Goal: Information Seeking & Learning: Understand process/instructions

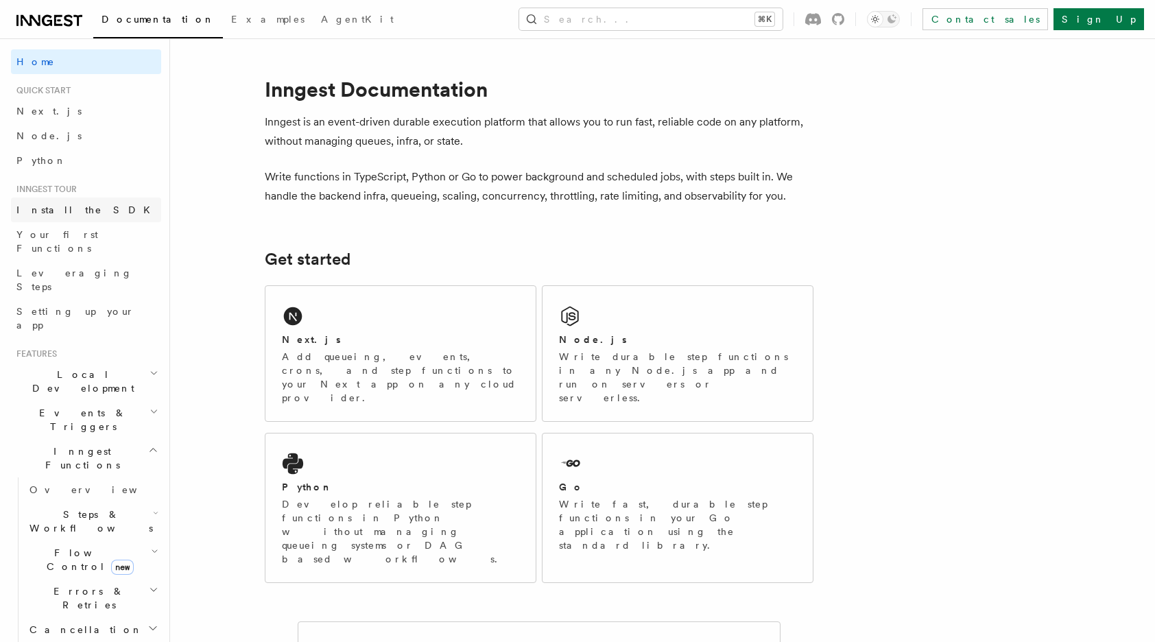
click at [56, 209] on span "Install the SDK" at bounding box center [87, 209] width 142 height 11
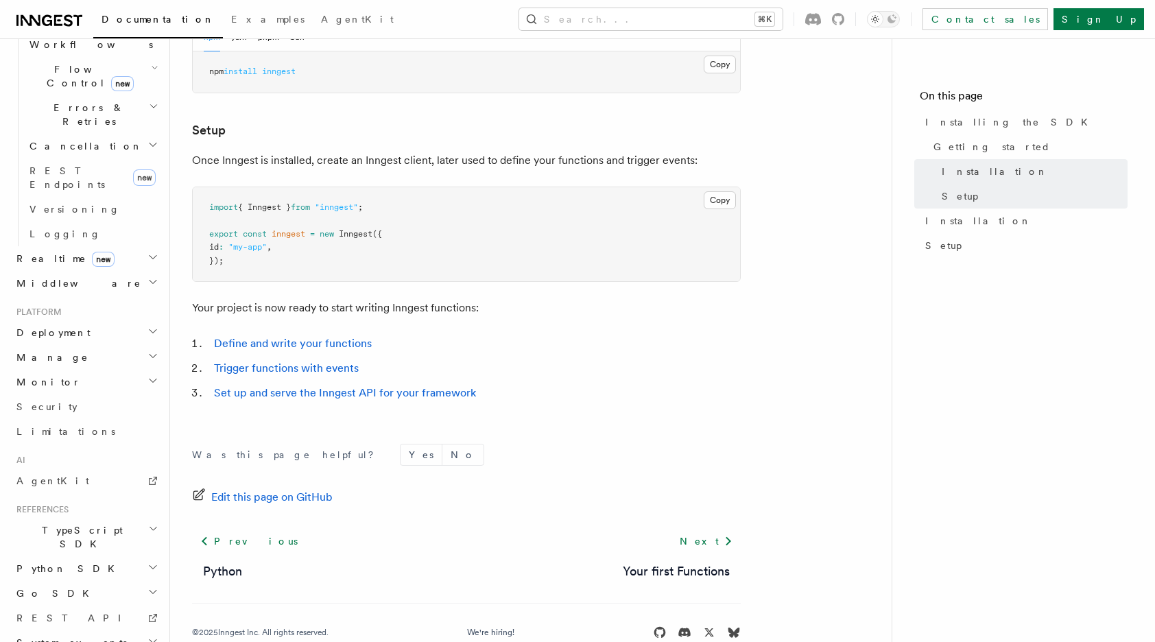
scroll to position [483, 0]
click at [80, 524] on span "TypeScript SDK" at bounding box center [79, 537] width 137 height 27
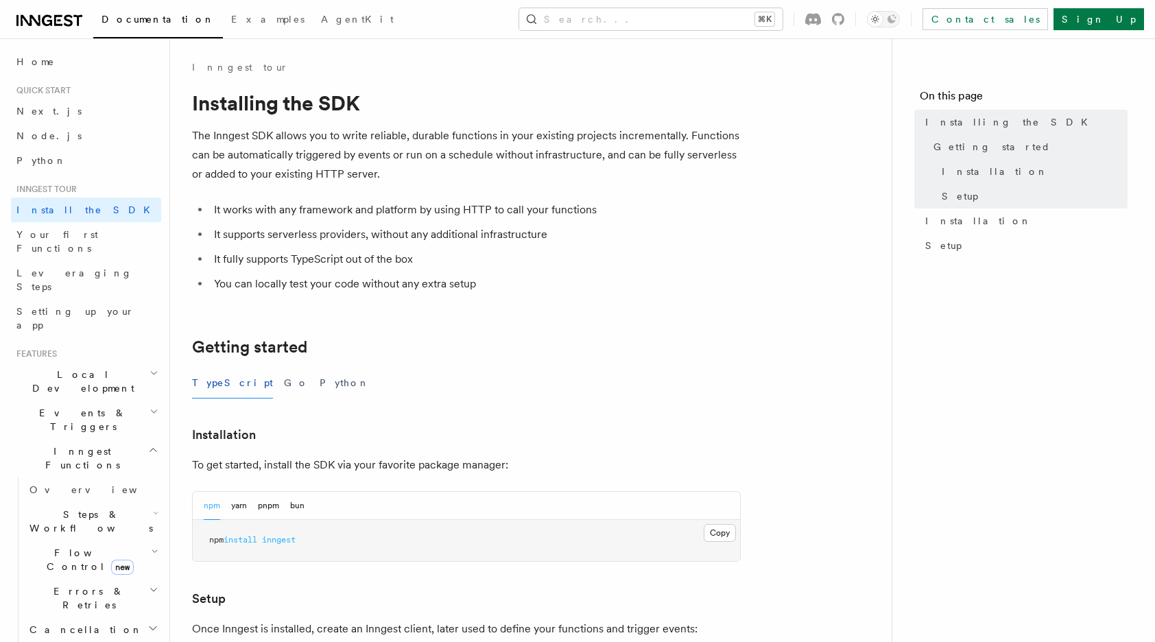
scroll to position [0, 0]
click at [68, 12] on icon at bounding box center [49, 20] width 66 height 16
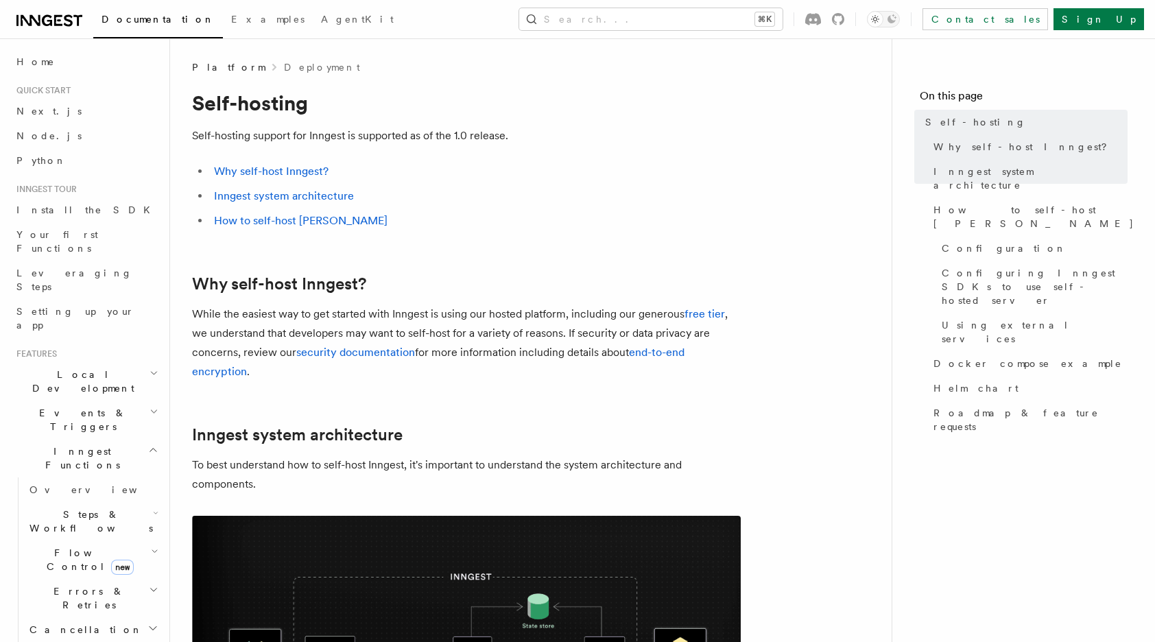
click at [111, 362] on h2 "Local Development" at bounding box center [86, 381] width 150 height 38
click at [69, 454] on span "Inngest Dev Server" at bounding box center [88, 466] width 117 height 25
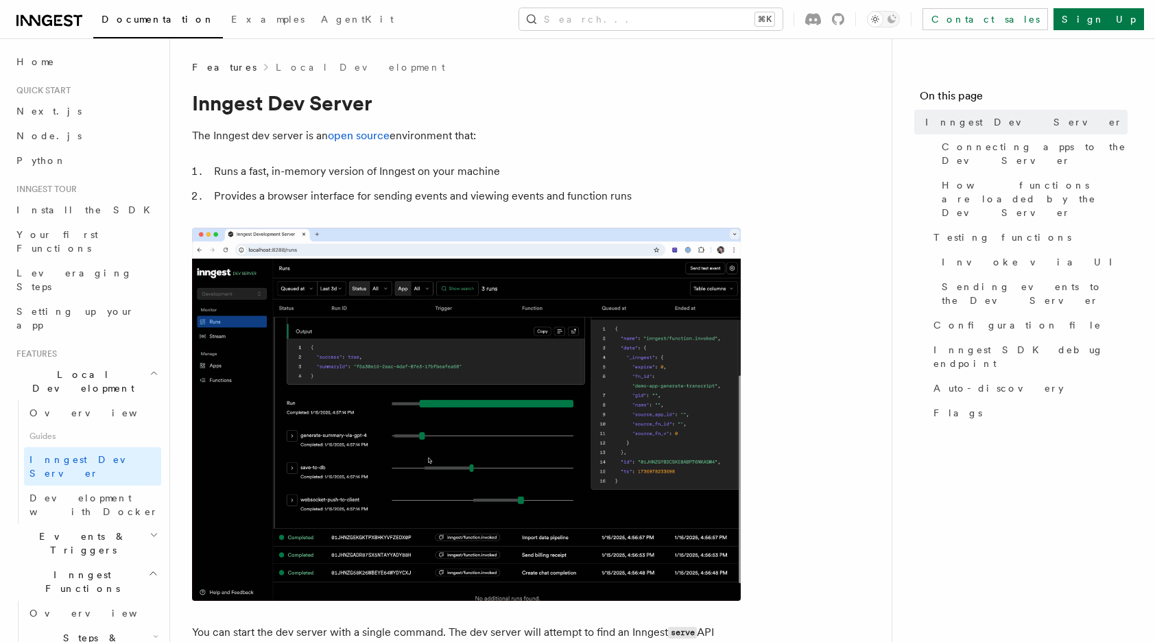
click at [62, 20] on icon at bounding box center [49, 20] width 66 height 16
